Goal: Task Accomplishment & Management: Manage account settings

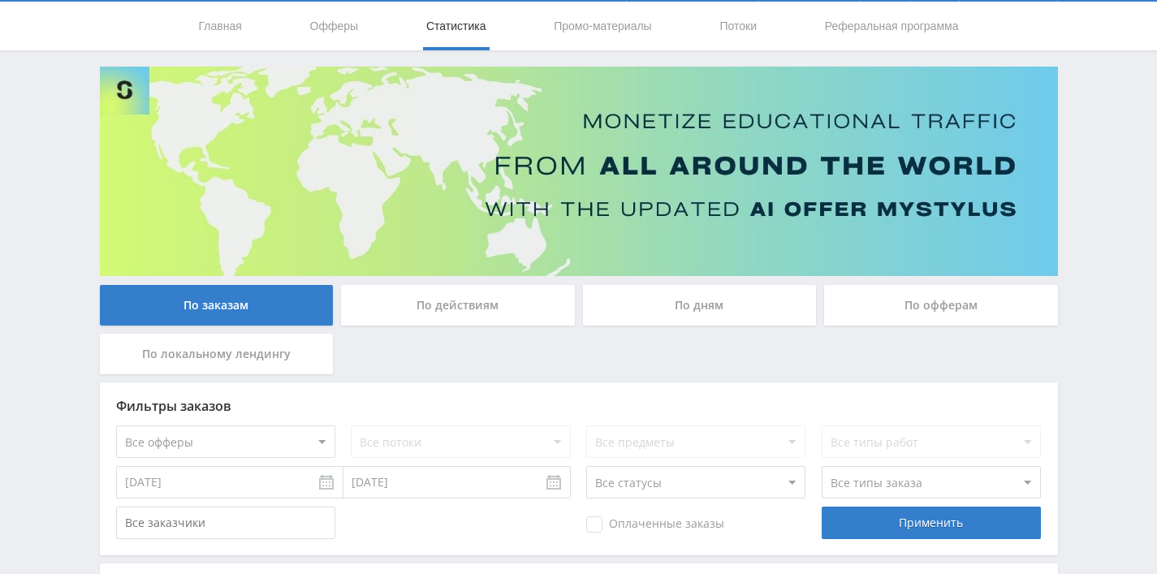
scroll to position [12, 0]
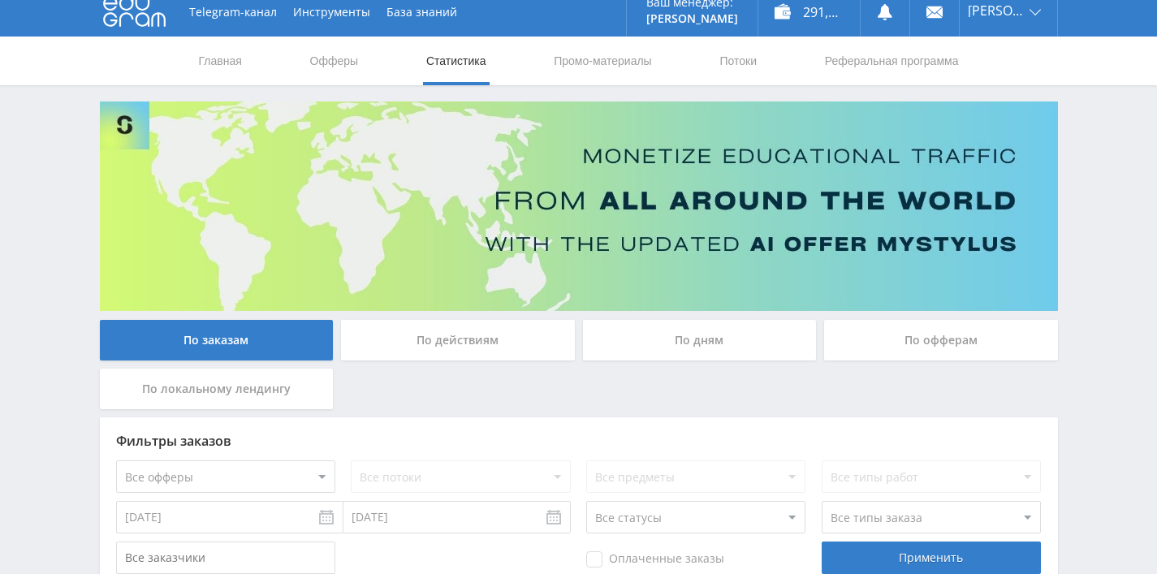
click at [624, 336] on div "По дням" at bounding box center [700, 340] width 234 height 41
click at [0, 0] on input "По дням" at bounding box center [0, 0] width 0 height 0
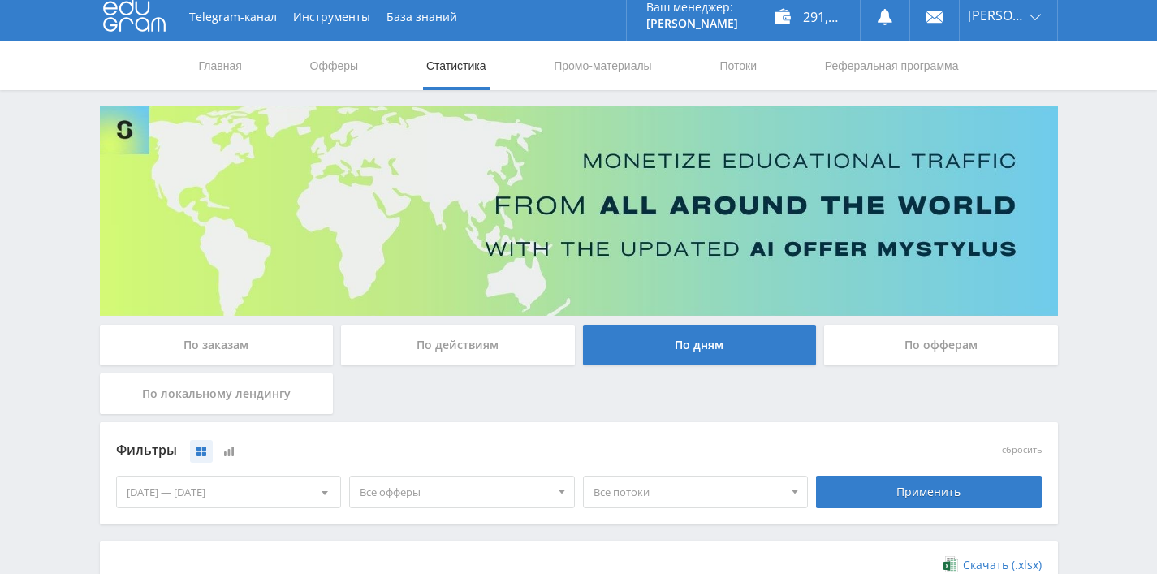
scroll to position [0, 0]
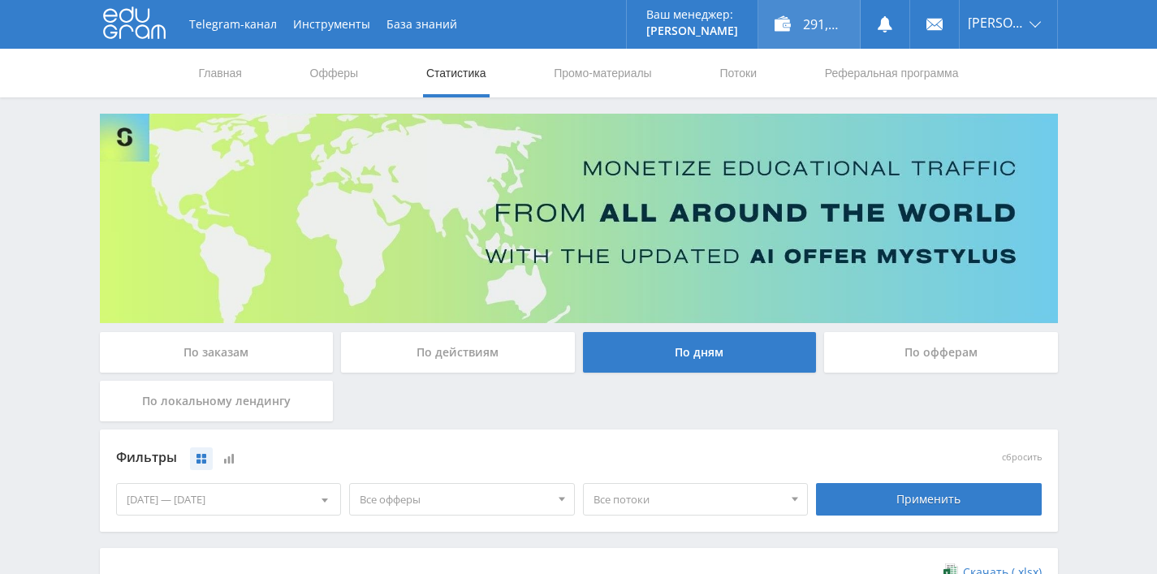
click at [802, 19] on div "291,00 ₽" at bounding box center [808, 24] width 101 height 49
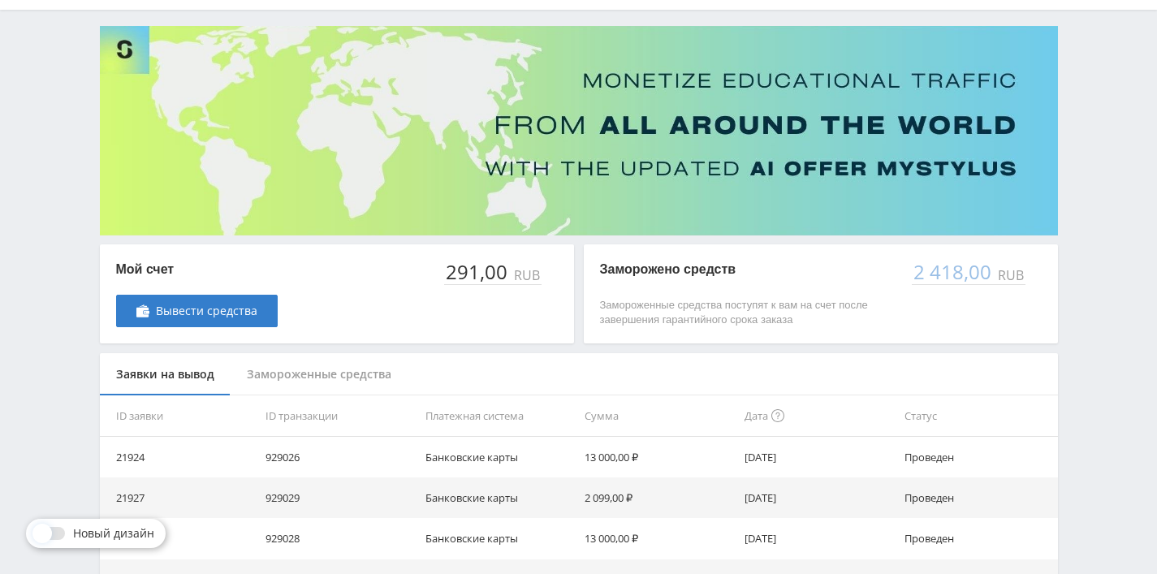
scroll to position [132, 0]
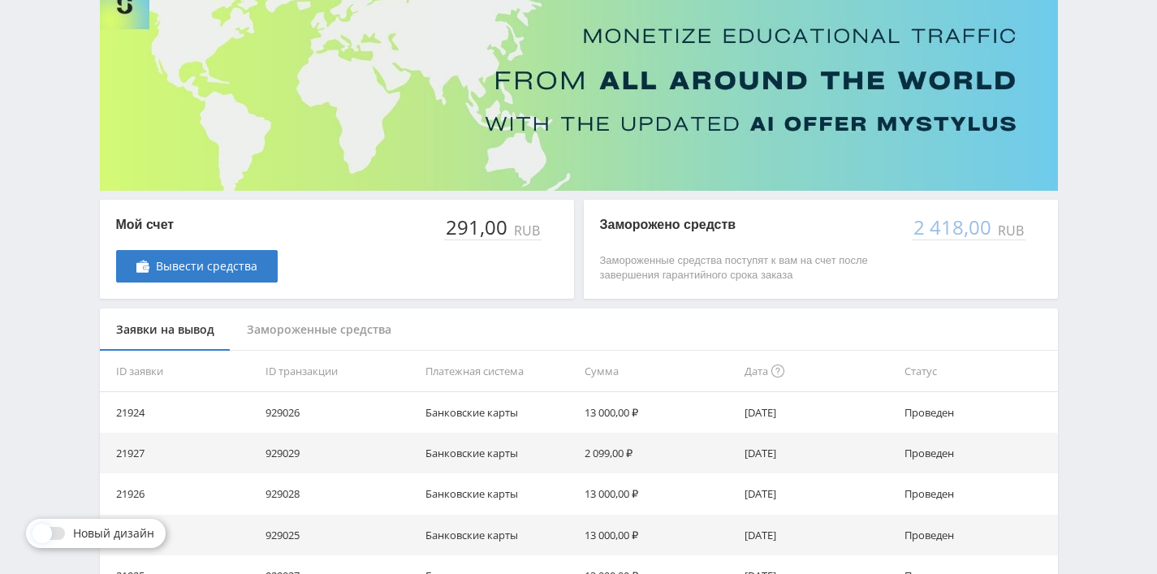
click at [326, 327] on div "Замороженные средства" at bounding box center [319, 329] width 177 height 43
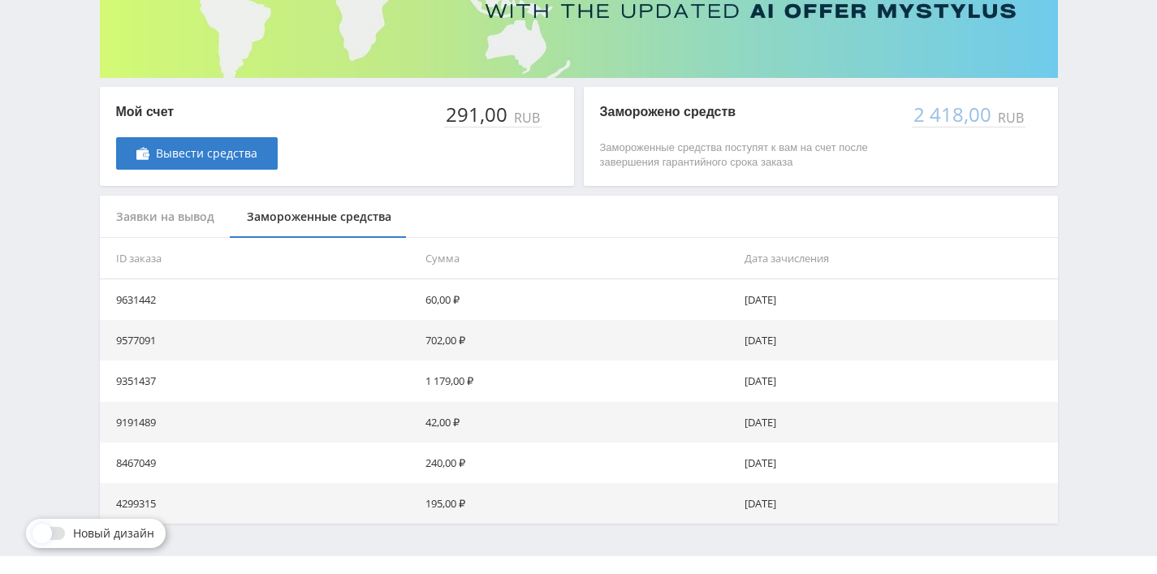
scroll to position [276, 0]
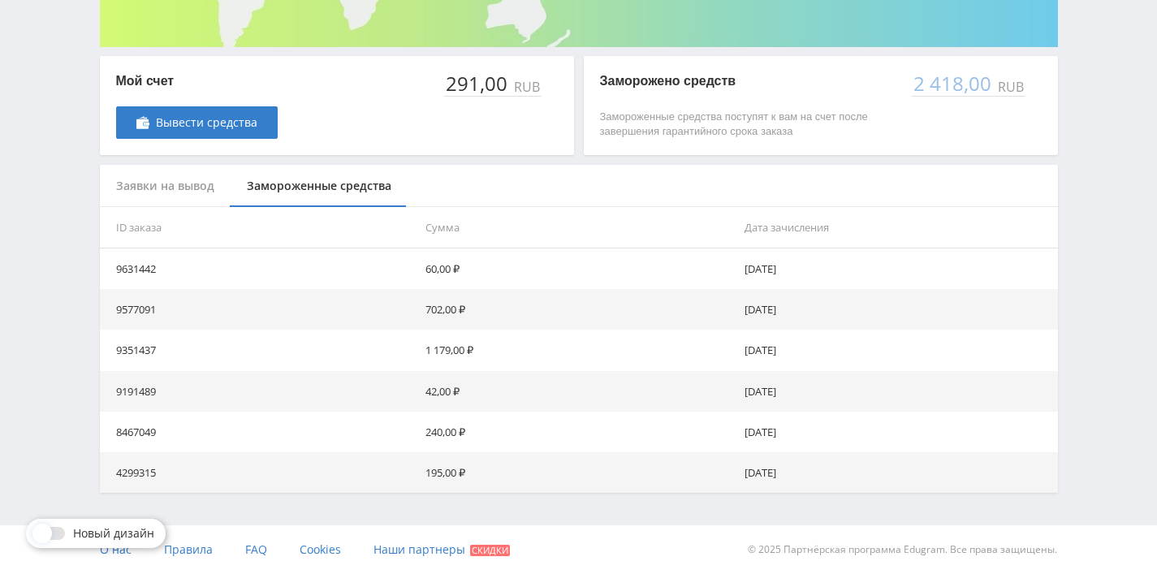
click at [180, 176] on div "Заявки на вывод" at bounding box center [165, 186] width 131 height 43
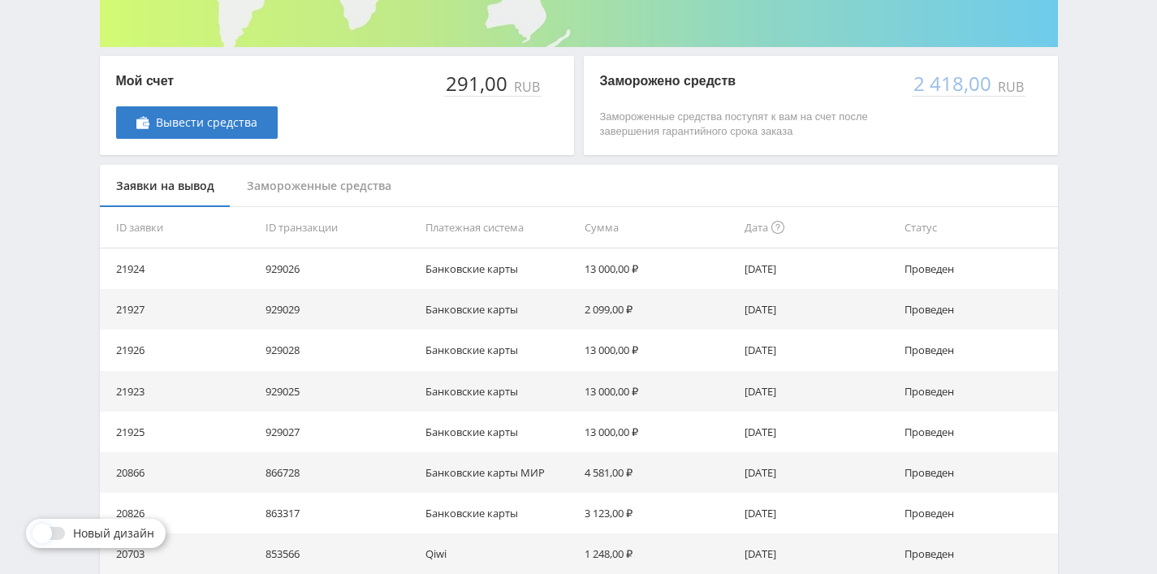
scroll to position [0, 0]
